Goal: Information Seeking & Learning: Check status

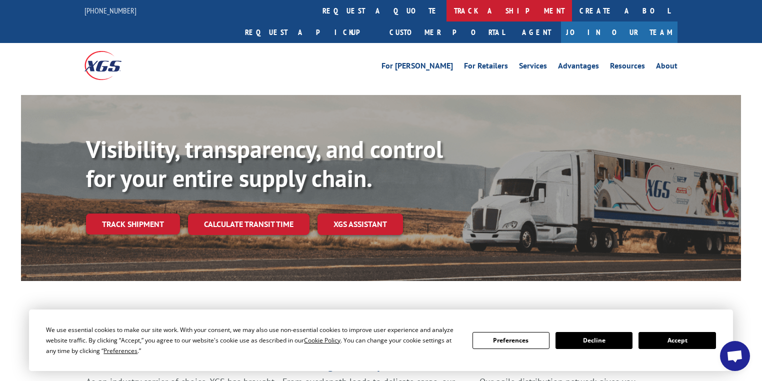
click at [447, 8] on link "track a shipment" at bounding box center [510, 11] width 126 height 22
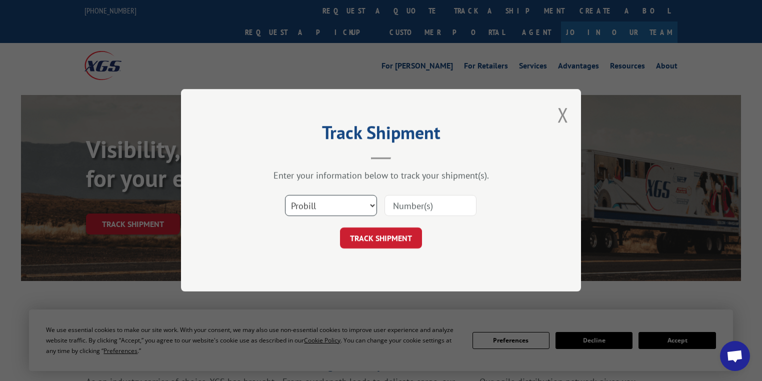
click at [318, 205] on select "Select category... Probill BOL PO" at bounding box center [331, 206] width 92 height 21
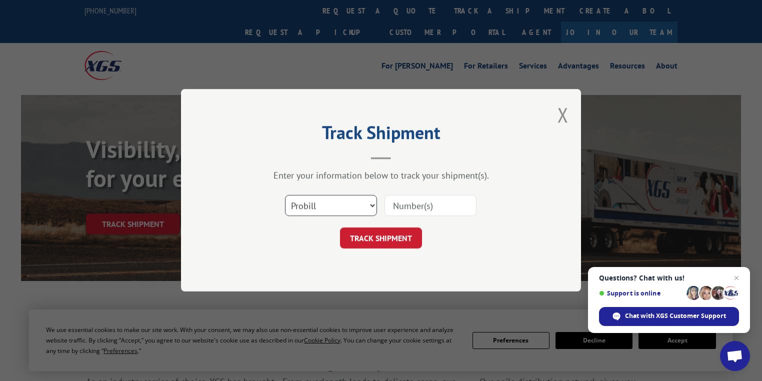
select select "po"
click at [285, 196] on select "Select category... Probill BOL PO" at bounding box center [331, 206] width 92 height 21
click at [425, 204] on input at bounding box center [431, 206] width 92 height 21
paste input "72533458"
type input "72533458"
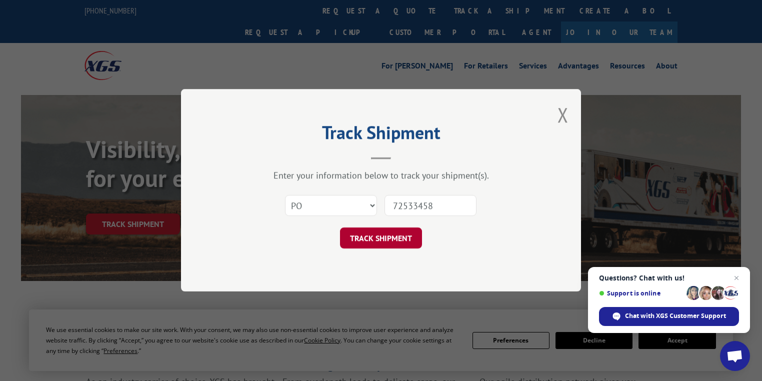
click at [409, 236] on button "TRACK SHIPMENT" at bounding box center [381, 238] width 82 height 21
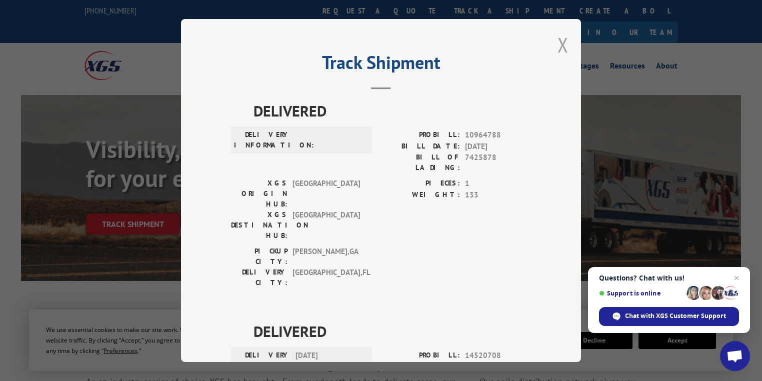
click at [561, 45] on button "Close modal" at bounding box center [563, 45] width 11 height 27
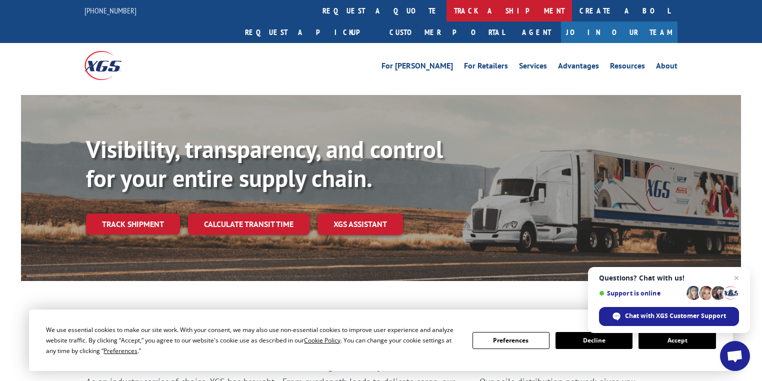
click at [447, 15] on link "track a shipment" at bounding box center [510, 11] width 126 height 22
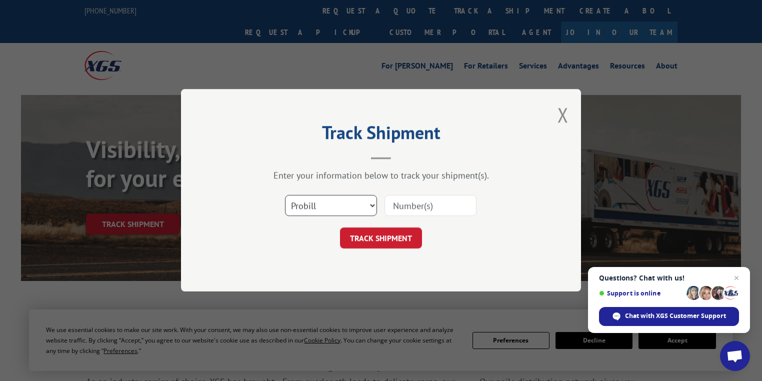
click at [310, 212] on select "Select category... Probill BOL PO" at bounding box center [331, 206] width 92 height 21
select select "po"
click at [285, 196] on select "Select category... Probill BOL PO" at bounding box center [331, 206] width 92 height 21
click at [412, 207] on input at bounding box center [431, 206] width 92 height 21
paste input "89542013"
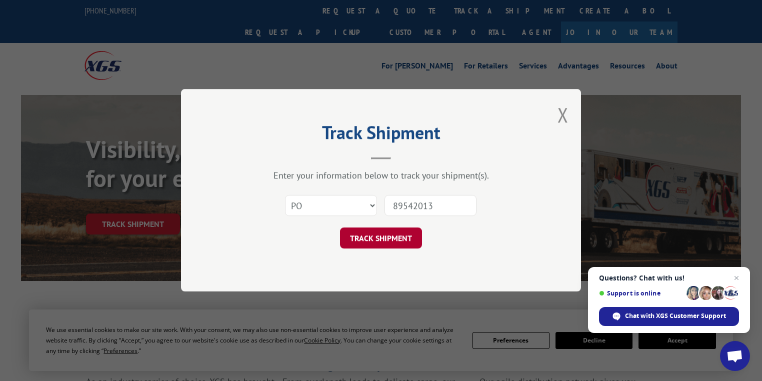
type input "89542013"
click at [405, 235] on button "TRACK SHIPMENT" at bounding box center [381, 238] width 82 height 21
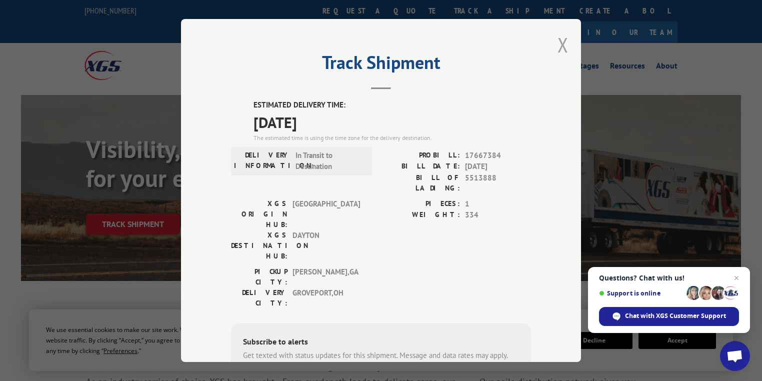
click at [559, 43] on button "Close modal" at bounding box center [563, 45] width 11 height 27
